Goal: Task Accomplishment & Management: Manage account settings

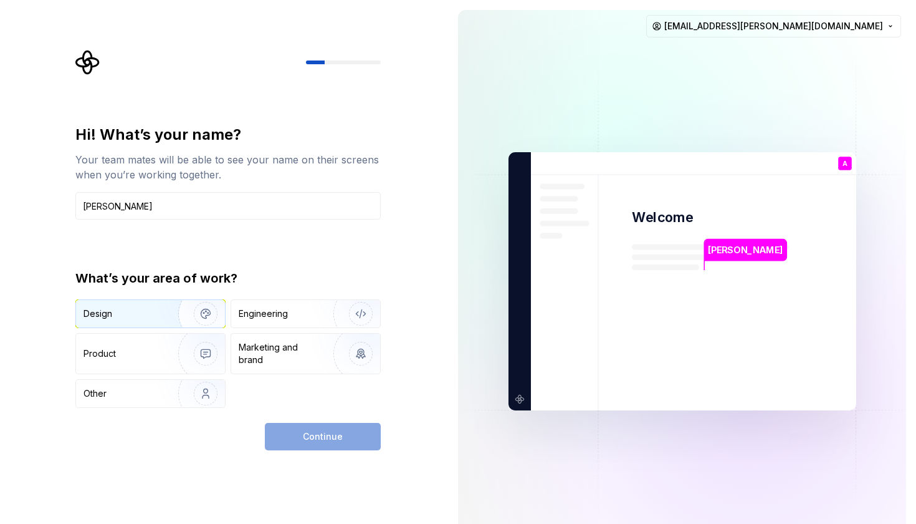
type input "[PERSON_NAME]"
click at [160, 309] on img "button" at bounding box center [198, 314] width 80 height 84
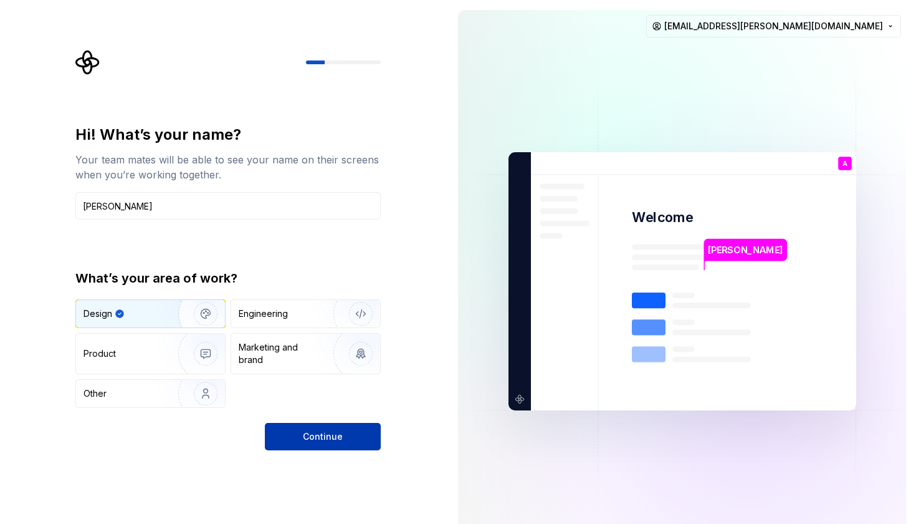
click at [329, 435] on span "Continue" at bounding box center [323, 436] width 40 height 12
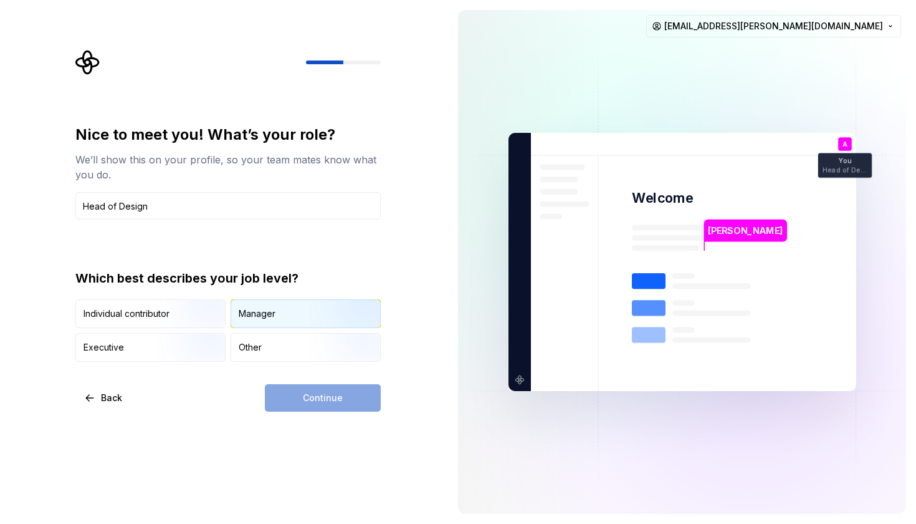
type input "Head of Design"
click at [272, 313] on div "Manager" at bounding box center [257, 313] width 37 height 12
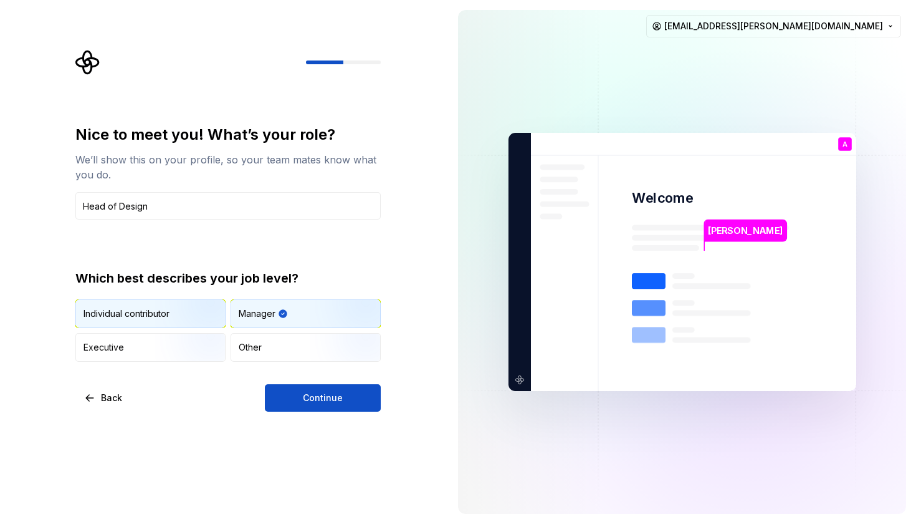
click at [214, 311] on img "button" at bounding box center [195, 329] width 80 height 84
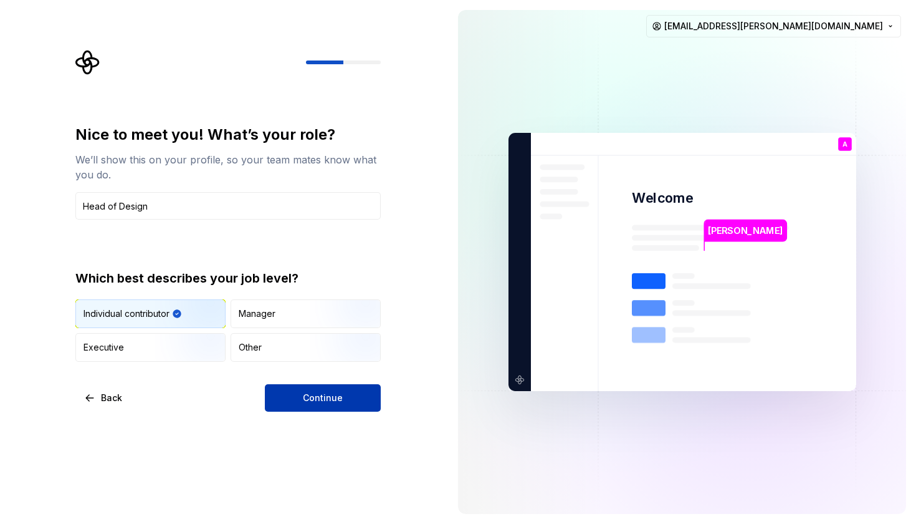
click at [326, 399] on span "Continue" at bounding box center [323, 398] width 40 height 12
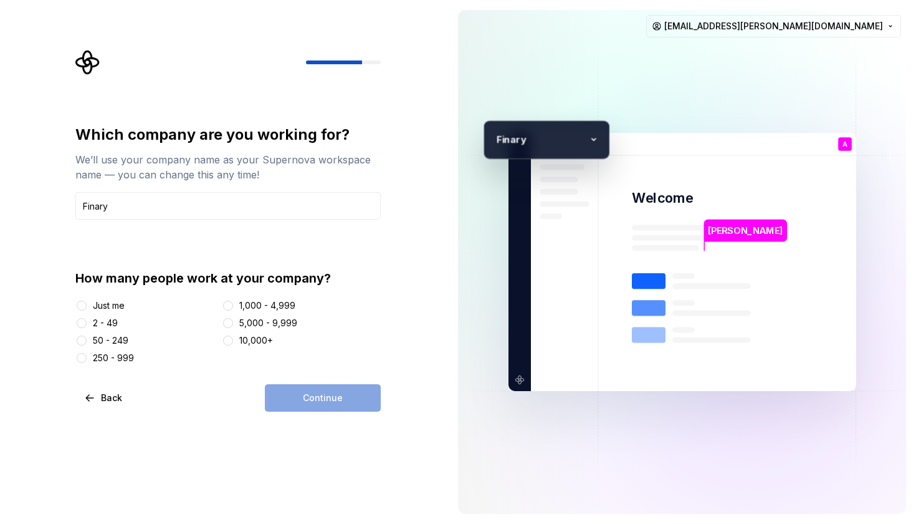
type input "Finary"
click at [84, 342] on button "50 - 249" at bounding box center [82, 340] width 10 height 10
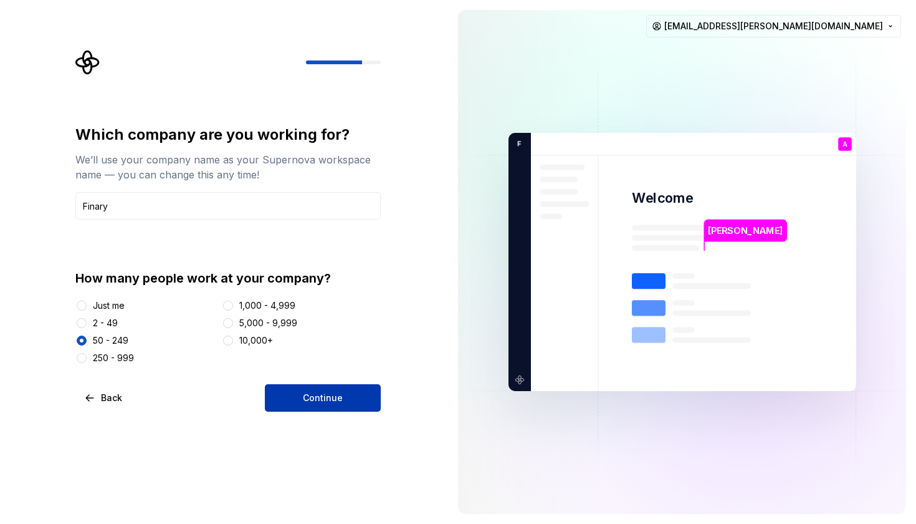
click at [312, 399] on span "Continue" at bounding box center [323, 398] width 40 height 12
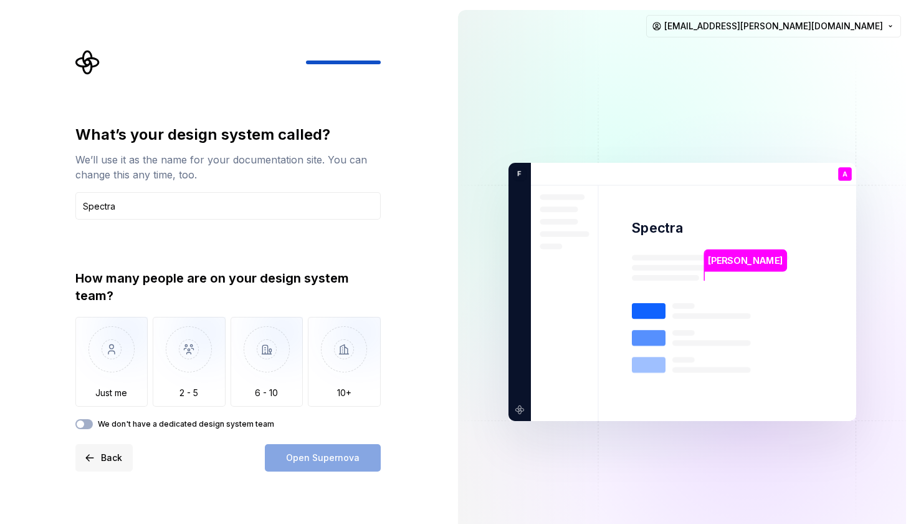
type input "Spectra"
click at [103, 456] on span "Back" at bounding box center [111, 457] width 21 height 12
click at [107, 457] on span "Back" at bounding box center [111, 457] width 21 height 12
click at [99, 460] on button "Back" at bounding box center [103, 457] width 57 height 27
click at [84, 463] on button "Back" at bounding box center [103, 457] width 57 height 27
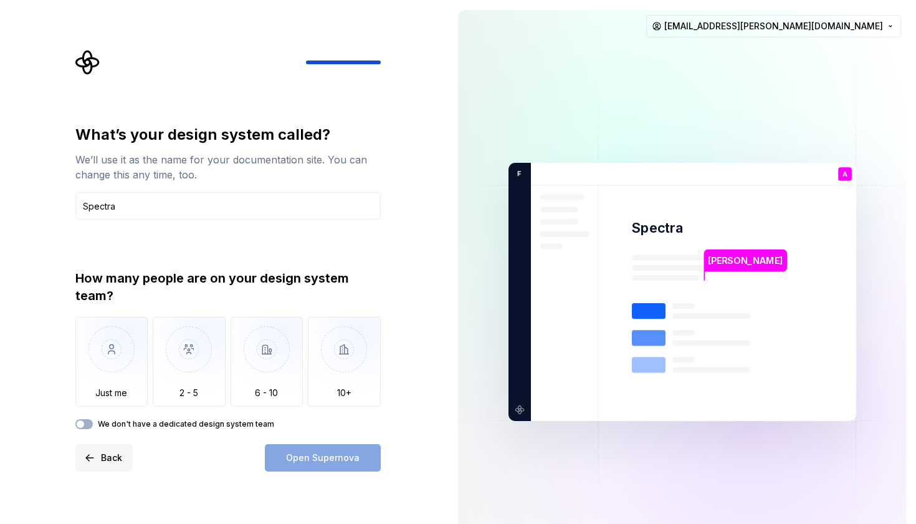
click at [84, 463] on button "Back" at bounding box center [103, 457] width 57 height 27
click at [103, 459] on span "Back" at bounding box center [111, 457] width 21 height 12
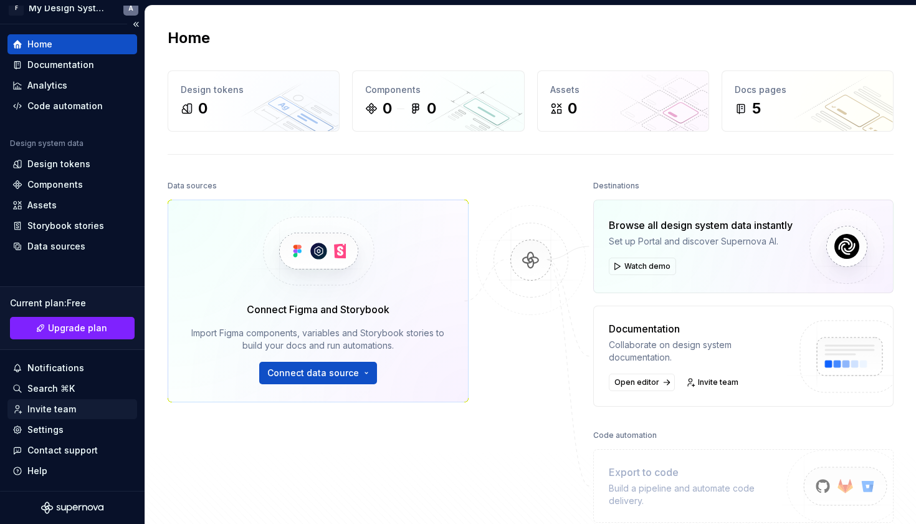
scroll to position [7, 0]
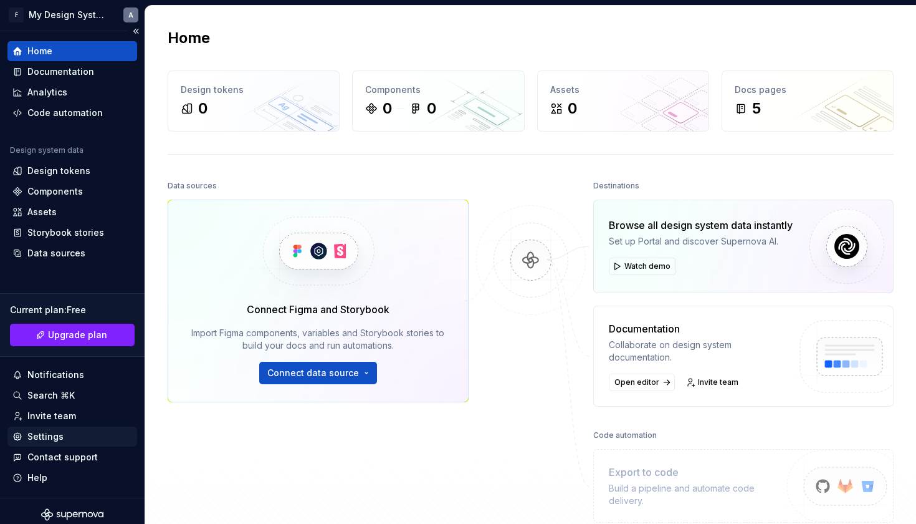
click at [62, 435] on div "Settings" at bounding box center [72, 436] width 120 height 12
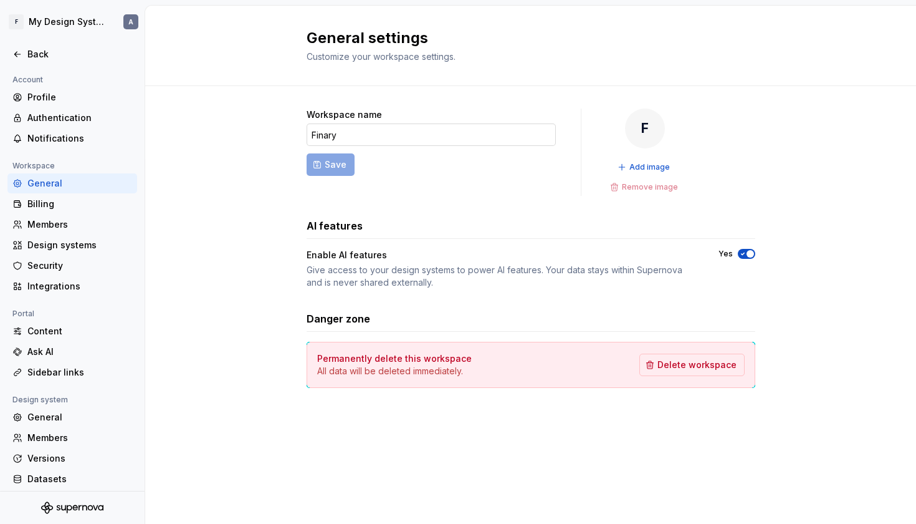
click at [332, 135] on input "Finary" at bounding box center [431, 134] width 249 height 22
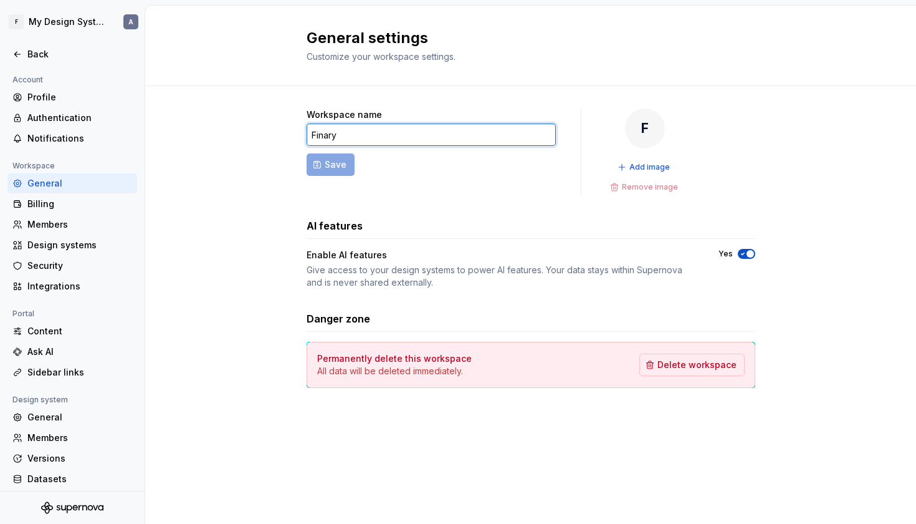
click at [332, 135] on input "Finary" at bounding box center [431, 134] width 249 height 22
type input "LCN"
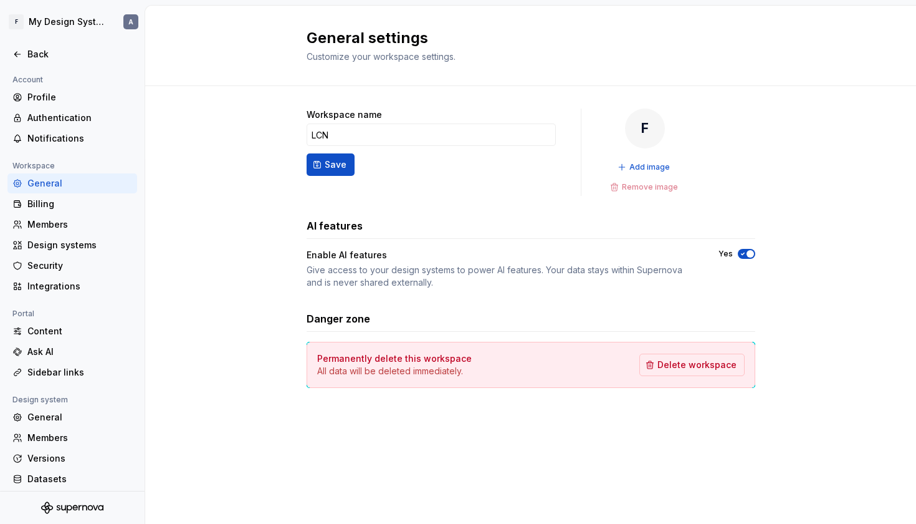
click at [261, 128] on div "Workspace name LCN Save F Add image Remove image AI features Enable AI features…" at bounding box center [530, 260] width 771 height 349
click at [335, 162] on span "Save" at bounding box center [336, 164] width 22 height 12
click at [57, 96] on div "Profile" at bounding box center [79, 97] width 105 height 12
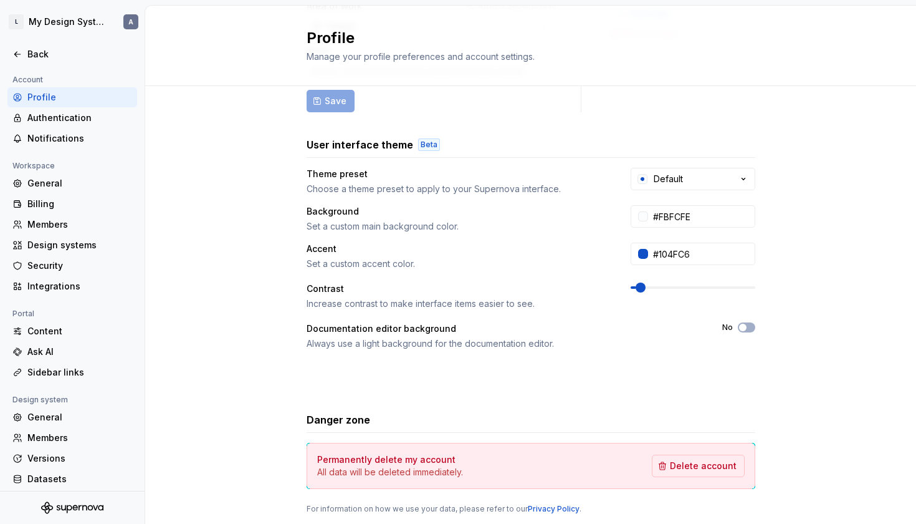
scroll to position [151, 0]
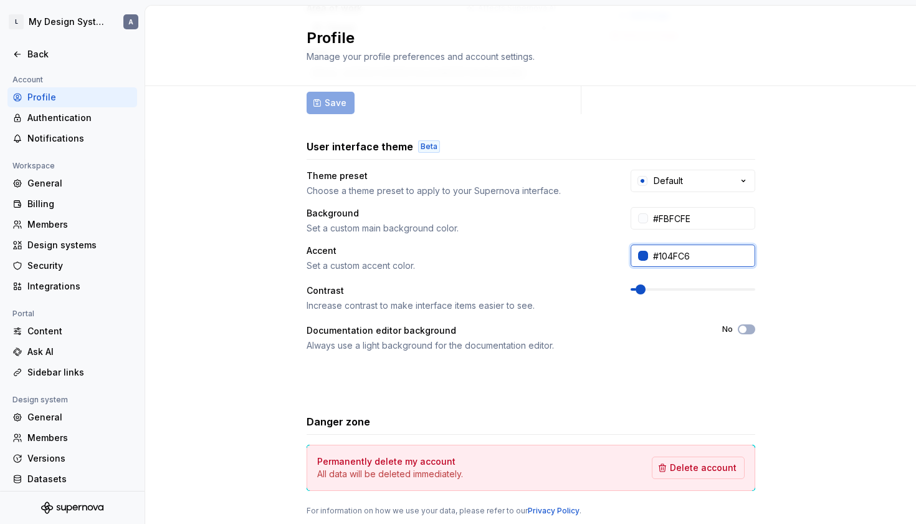
click at [679, 254] on input "#104FC6" at bounding box center [701, 255] width 107 height 22
type input "#000000"
click at [825, 251] on div "Full name Affects Supernova AI Alexis Area of work Affects Supernova AI Design …" at bounding box center [530, 249] width 771 height 628
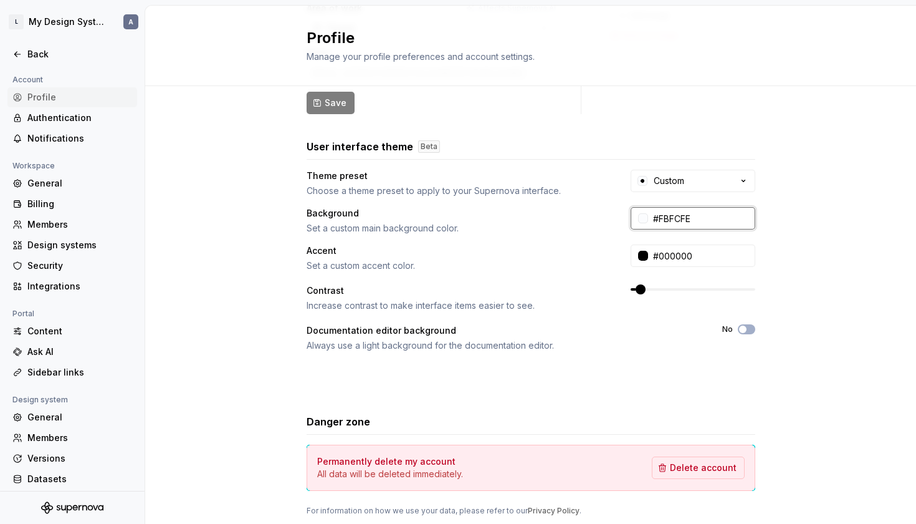
click at [680, 218] on input "#FBFCFE" at bounding box center [701, 218] width 107 height 22
type input "#000000"
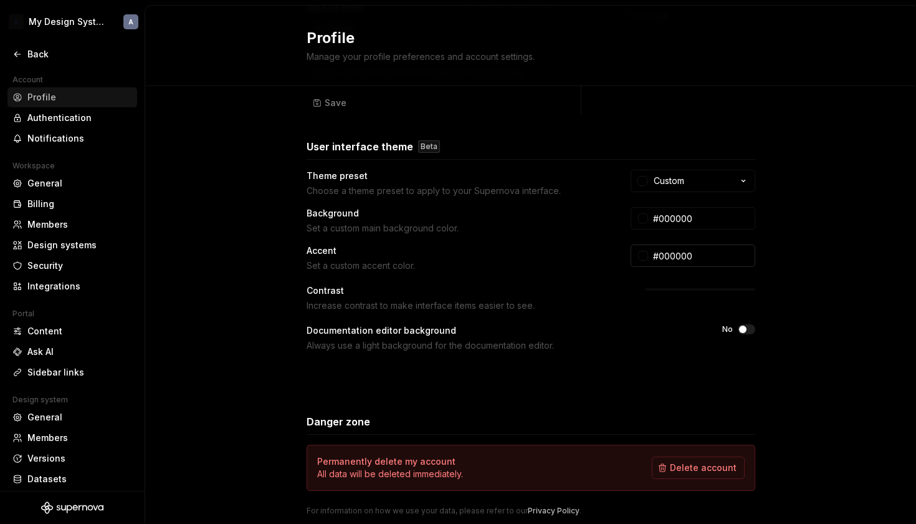
click at [676, 256] on input "#000000" at bounding box center [701, 255] width 107 height 22
type input "#FFFFFF"
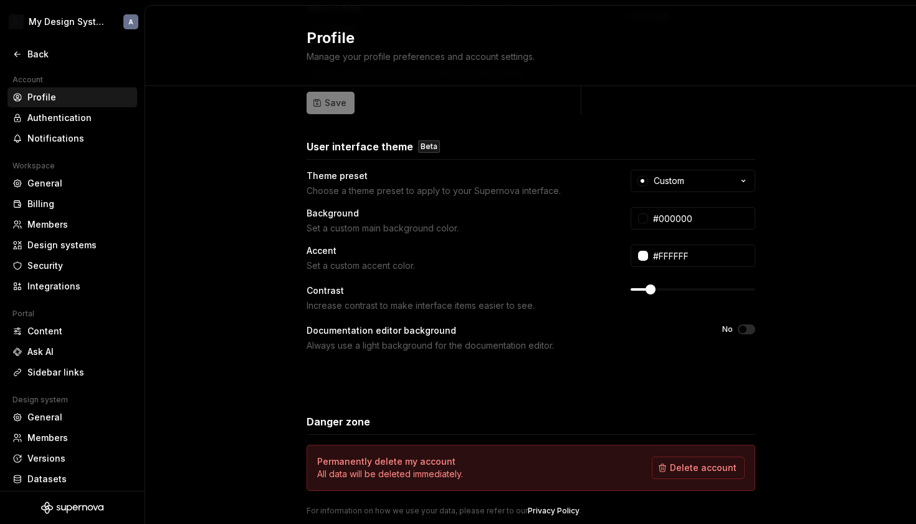
click at [646, 287] on span at bounding box center [651, 289] width 10 height 10
click at [677, 216] on input "#000000" at bounding box center [701, 218] width 107 height 22
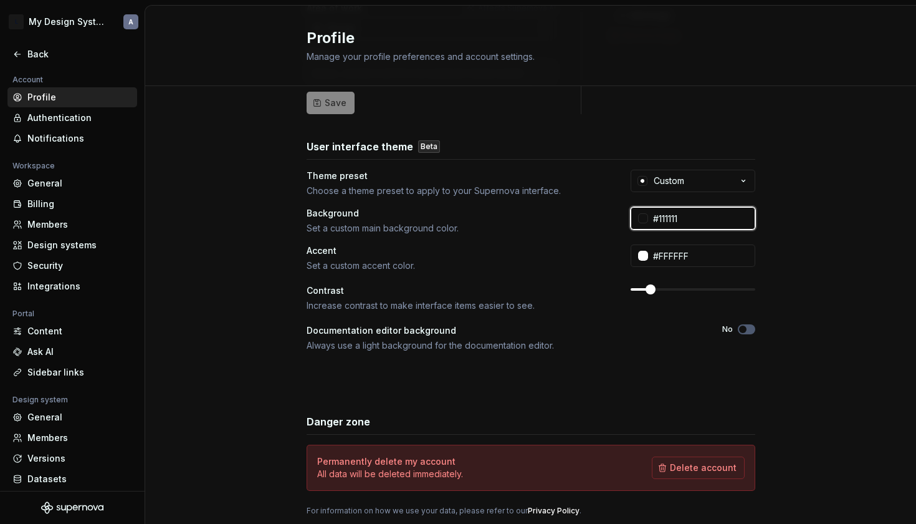
click at [673, 219] on input "#111111" at bounding box center [701, 218] width 107 height 22
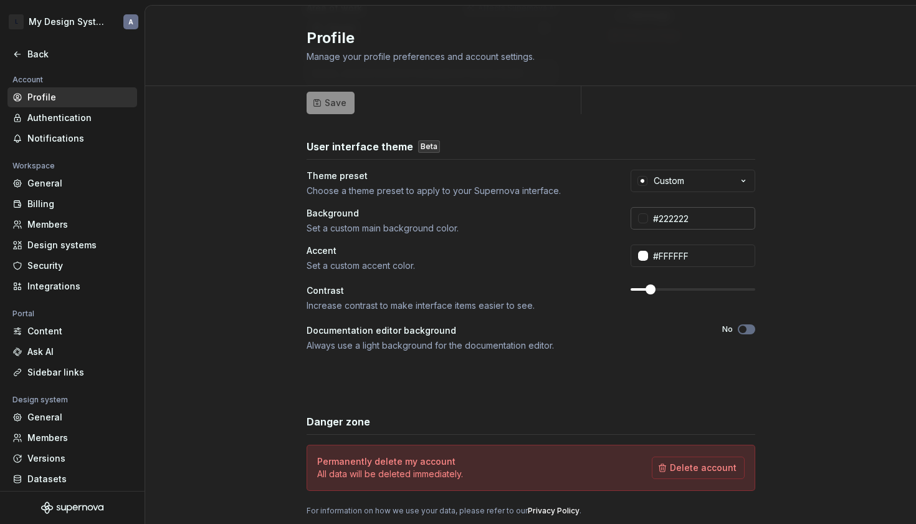
click at [679, 219] on input "#222222" at bounding box center [701, 218] width 107 height 22
type input "#111111"
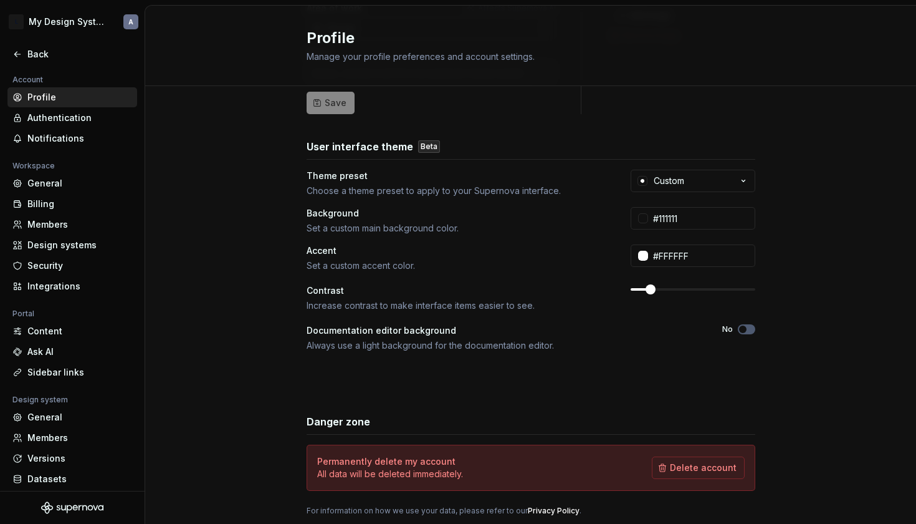
click at [802, 234] on div "Full name Affects Supernova AI Alexis Area of work Affects Supernova AI Design …" at bounding box center [530, 249] width 771 height 628
click at [335, 99] on form "Full name Affects Supernova AI Alexis Area of work Affects Supernova AI Design …" at bounding box center [431, 35] width 249 height 157
click at [335, 107] on form "Full name Affects Supernova AI Alexis Area of work Affects Supernova AI Design …" at bounding box center [431, 35] width 249 height 157
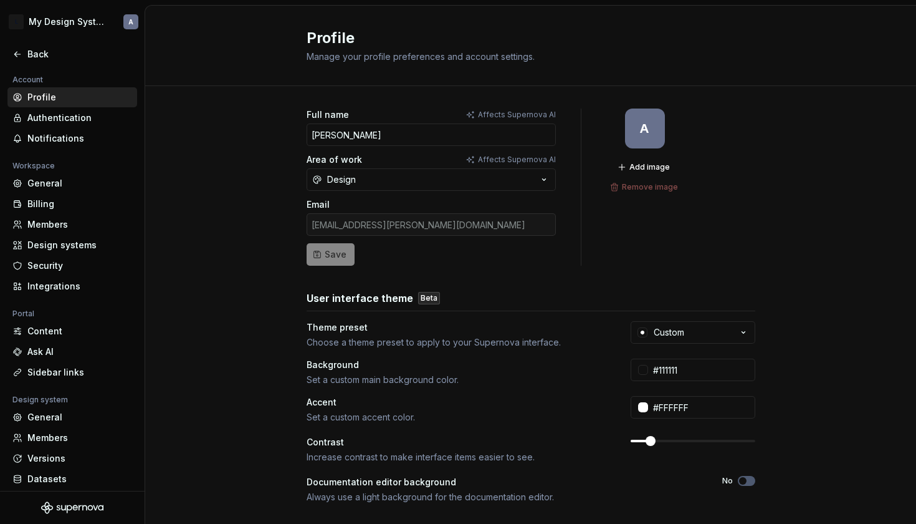
scroll to position [0, 0]
click at [60, 116] on div "Authentication" at bounding box center [79, 118] width 105 height 12
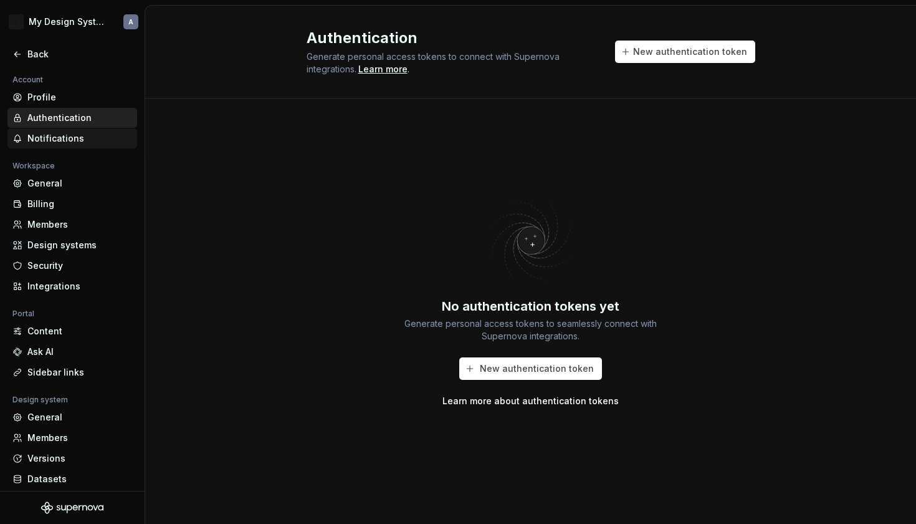
click at [55, 137] on div "Notifications" at bounding box center [79, 138] width 105 height 12
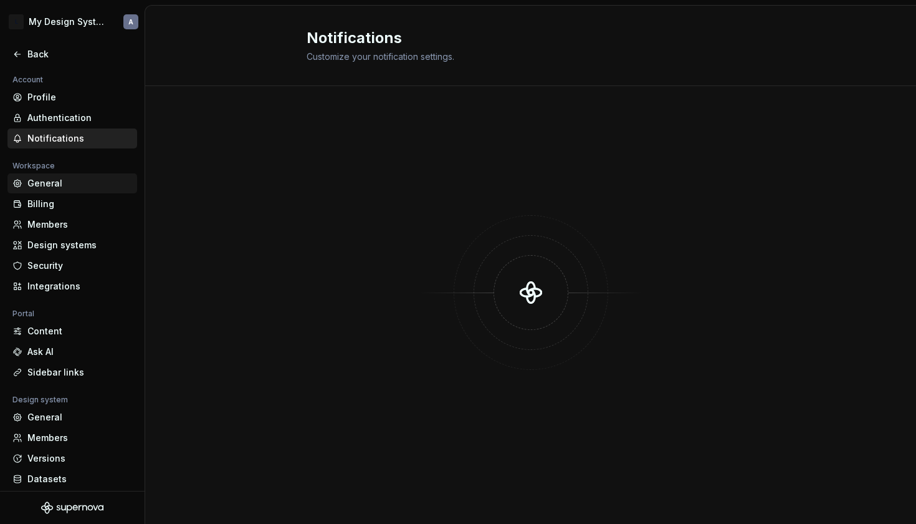
click at [46, 181] on div "General" at bounding box center [79, 183] width 105 height 12
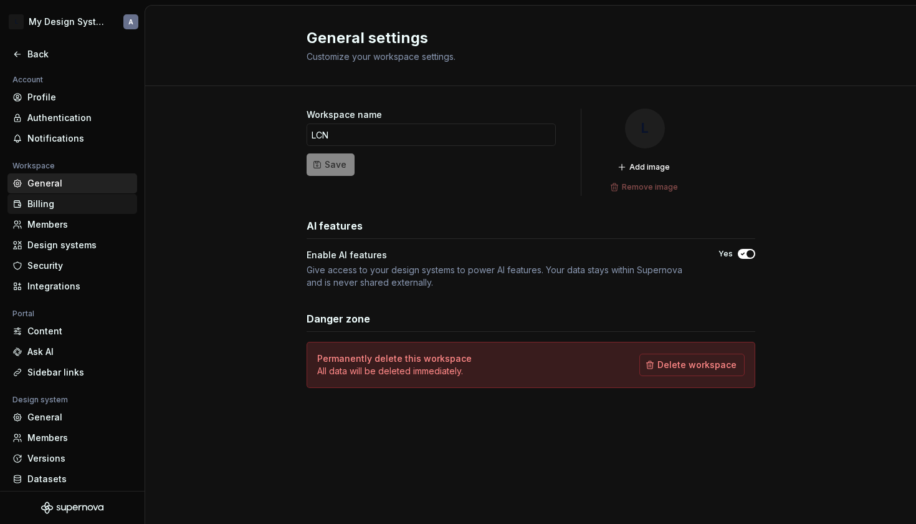
click at [47, 200] on div "Billing" at bounding box center [79, 204] width 105 height 12
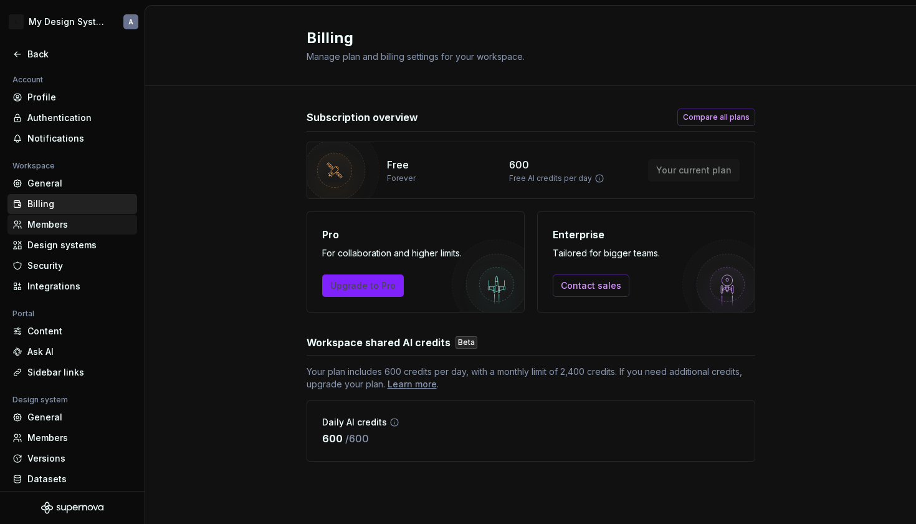
click at [49, 226] on div "Members" at bounding box center [79, 224] width 105 height 12
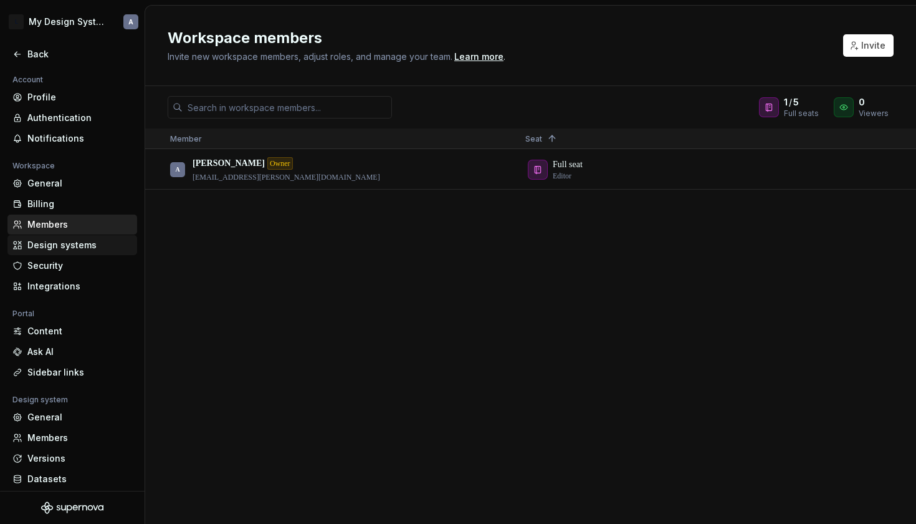
click at [57, 243] on div "Design systems" at bounding box center [79, 245] width 105 height 12
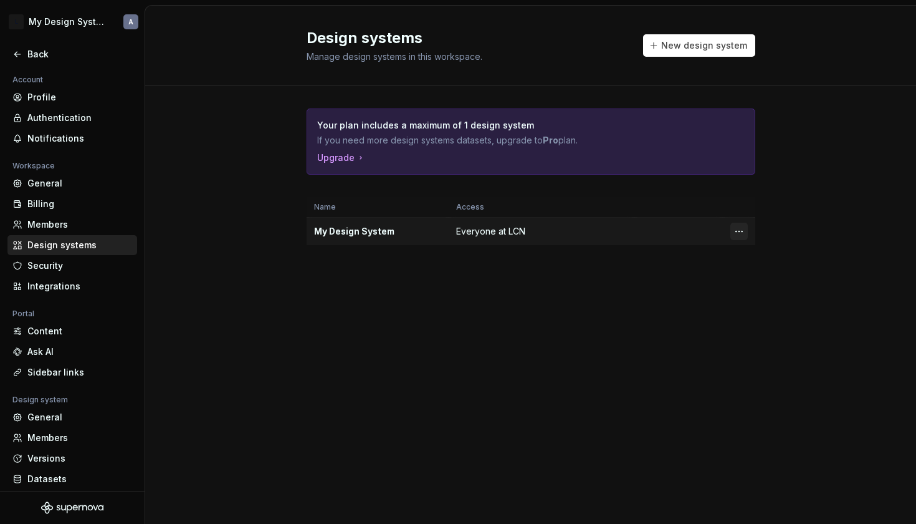
click at [744, 233] on html "L My Design System A Back Account Profile Authentication Notifications Workspac…" at bounding box center [458, 262] width 916 height 524
click at [779, 274] on div "Design system settings" at bounding box center [813, 275] width 118 height 12
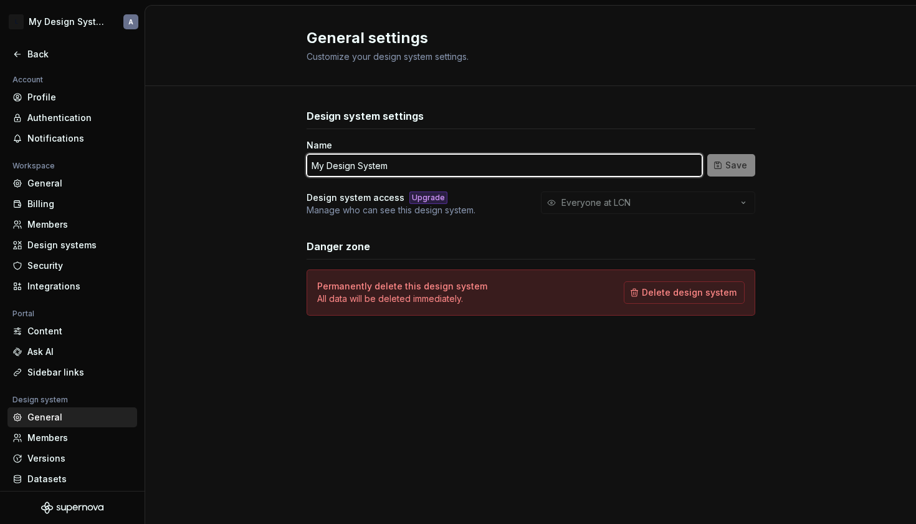
drag, startPoint x: 396, startPoint y: 168, endPoint x: 297, endPoint y: 164, distance: 99.2
click at [297, 164] on div "Design system settings Name My Design System Save Design system access Upgrade …" at bounding box center [530, 224] width 771 height 277
type input "Onyx"
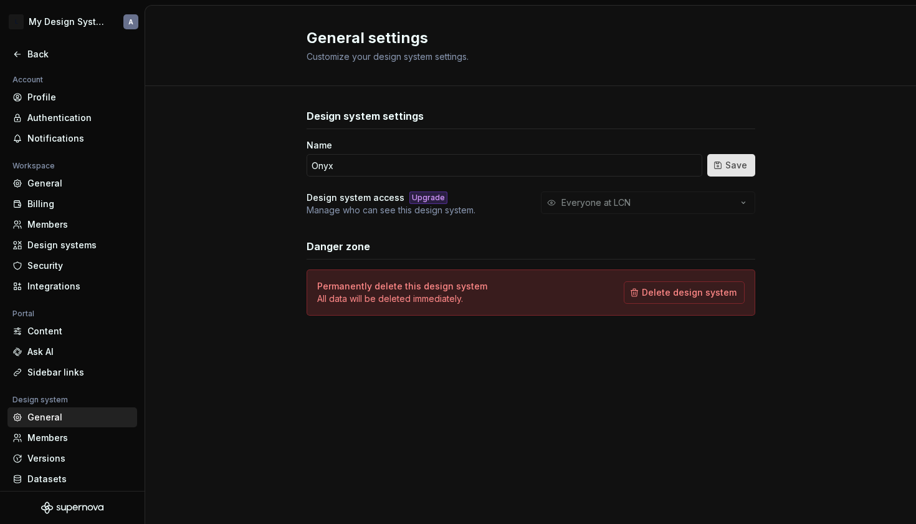
click at [741, 166] on span "Save" at bounding box center [737, 165] width 22 height 12
click at [10, 51] on div "Back" at bounding box center [72, 54] width 130 height 20
